Goal: Check status: Check status

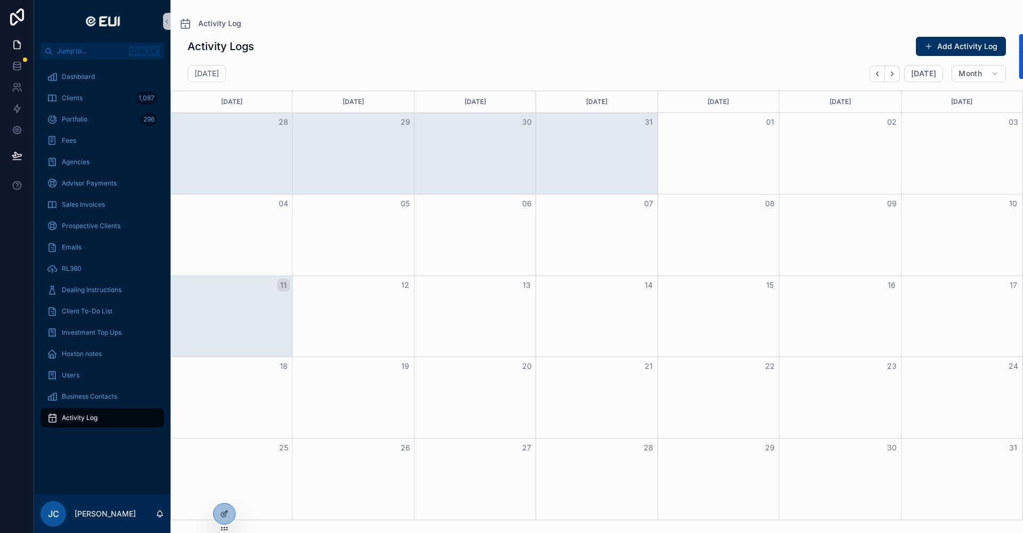
click at [95, 416] on span "Activity Log" at bounding box center [80, 418] width 36 height 9
click at [260, 141] on div "Month View" at bounding box center [231, 153] width 121 height 81
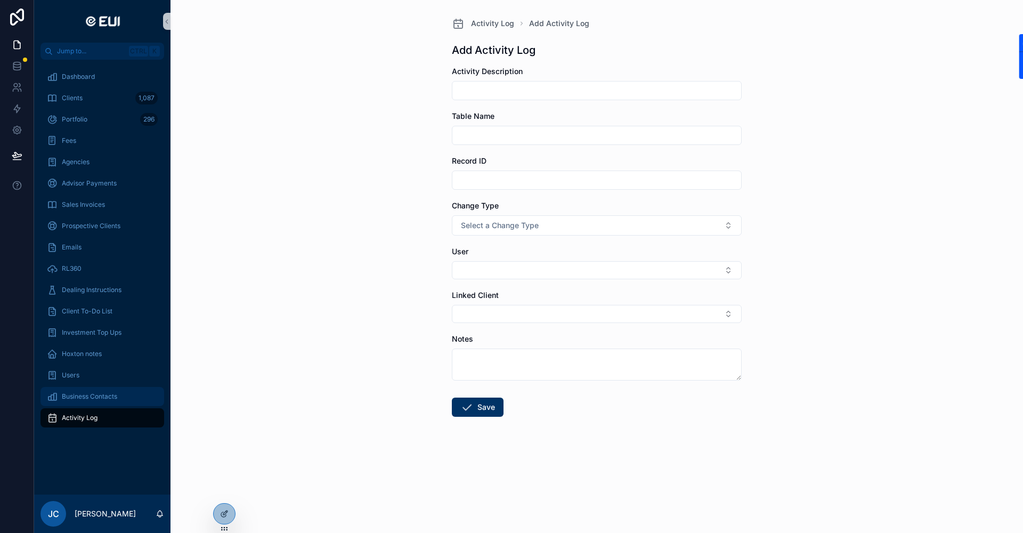
click at [86, 395] on span "Business Contacts" at bounding box center [89, 396] width 55 height 9
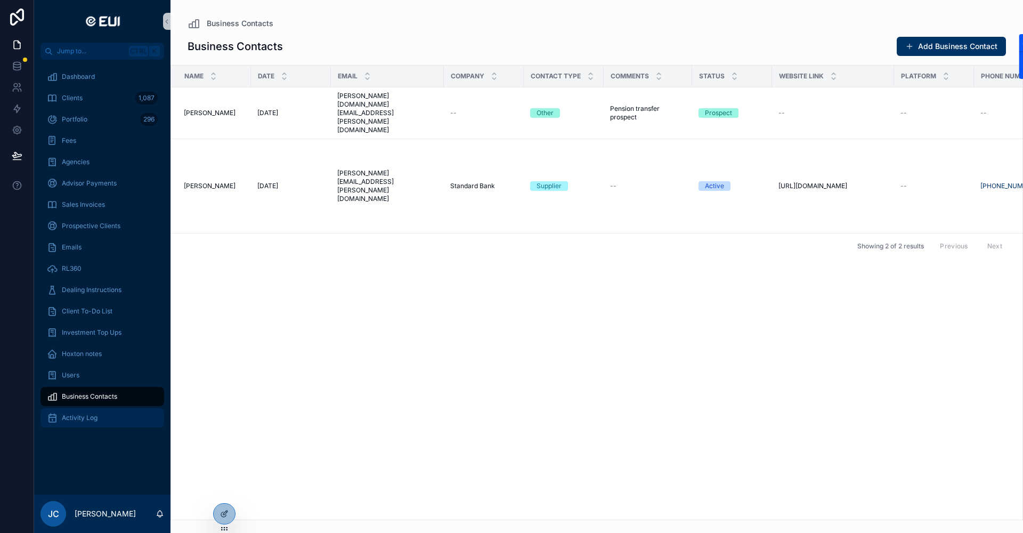
click at [82, 412] on div "Activity Log" at bounding box center [102, 417] width 111 height 17
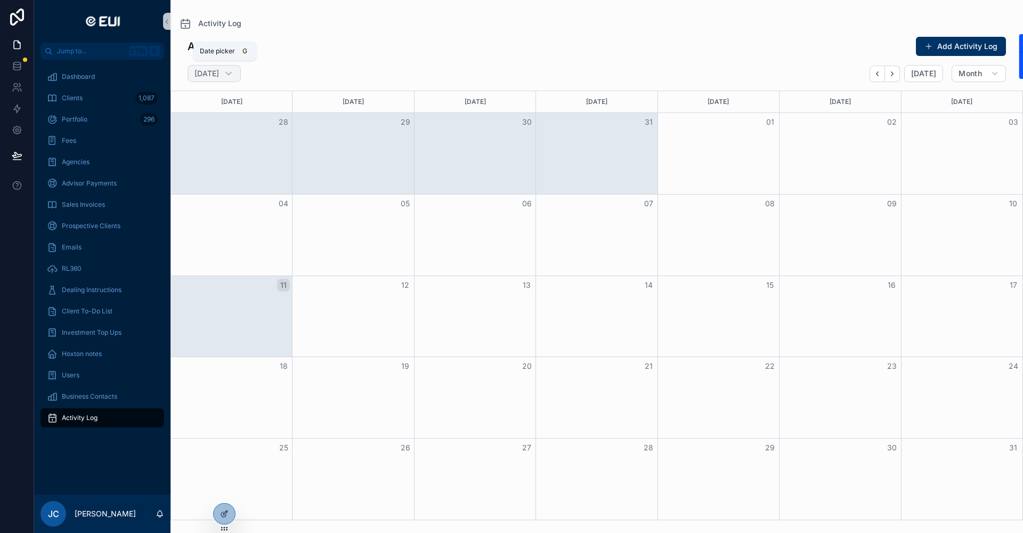
click at [219, 69] on h2 "[DATE]" at bounding box center [207, 73] width 25 height 11
select select "****"
select select "*"
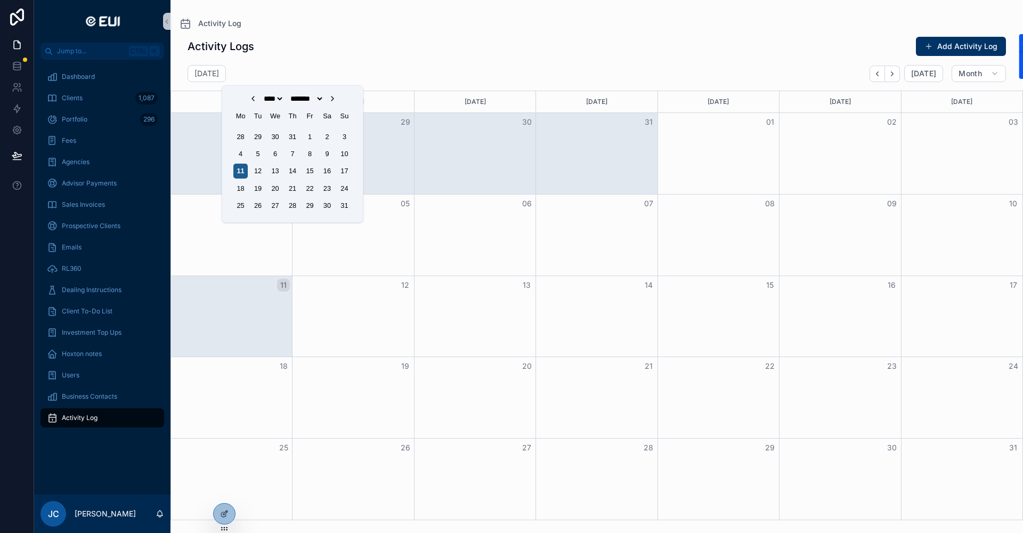
click at [243, 169] on div "11" at bounding box center [240, 171] width 14 height 14
click at [311, 155] on div "8" at bounding box center [310, 154] width 14 height 14
